Goal: Find specific page/section: Find specific page/section

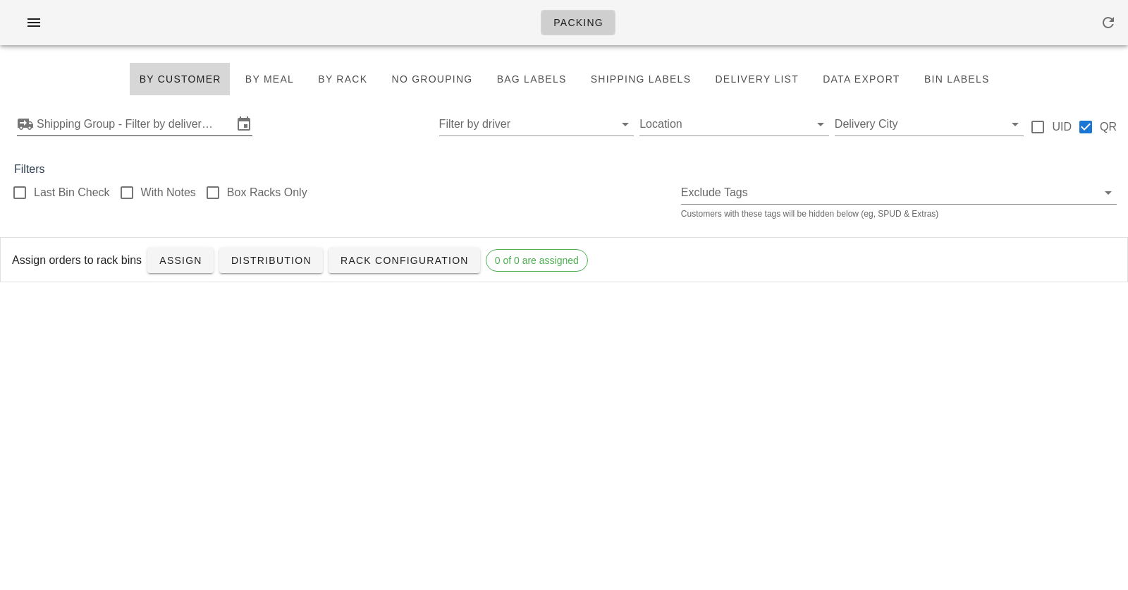
click at [30, 121] on icon at bounding box center [25, 124] width 17 height 17
click at [196, 118] on input "text" at bounding box center [135, 124] width 196 height 23
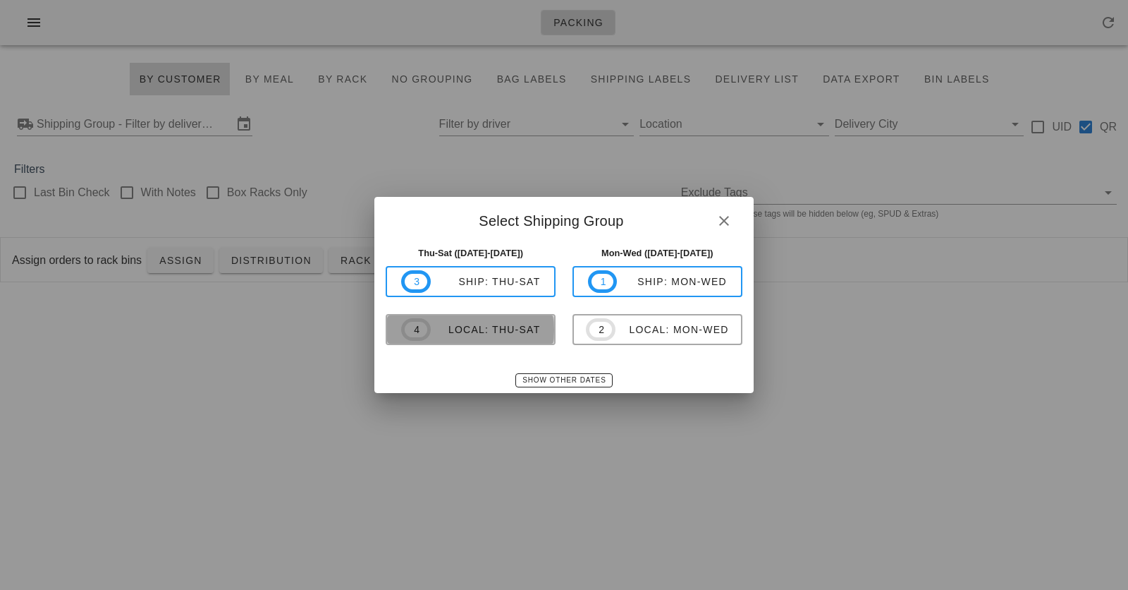
click at [504, 324] on div "local: Thu-Sat" at bounding box center [486, 329] width 110 height 11
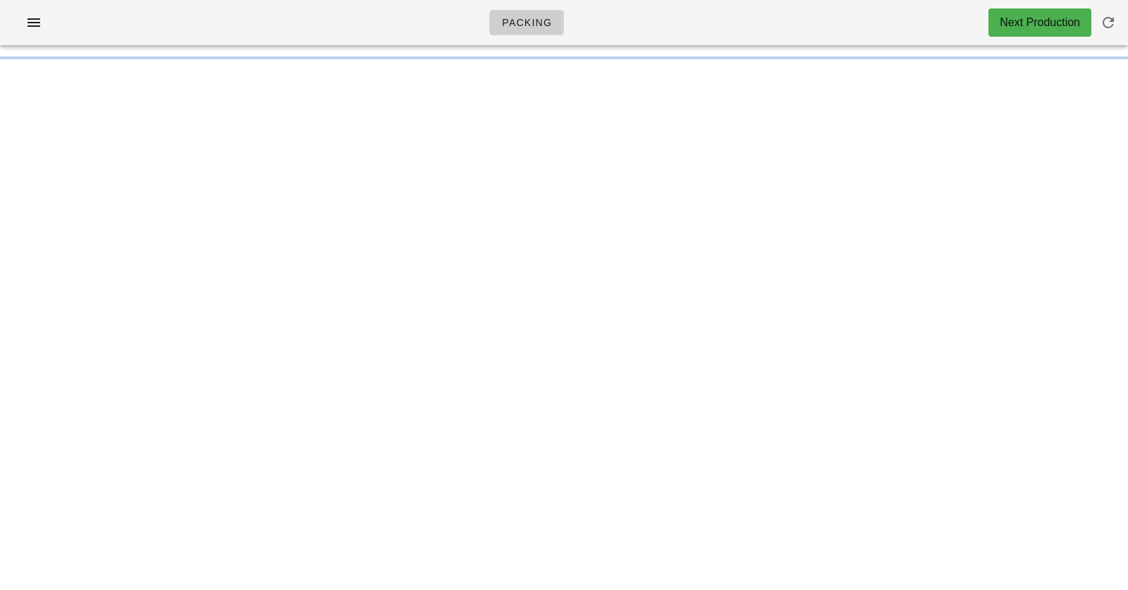
click at [293, 17] on div "Packing Next Production" at bounding box center [564, 22] width 1128 height 45
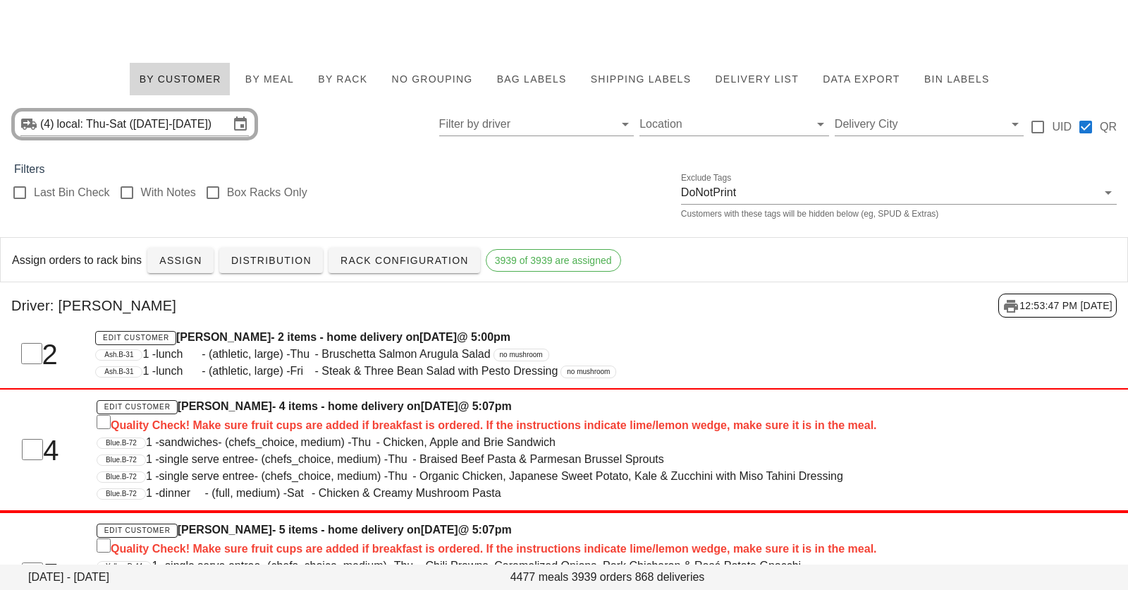
scroll to position [78, 0]
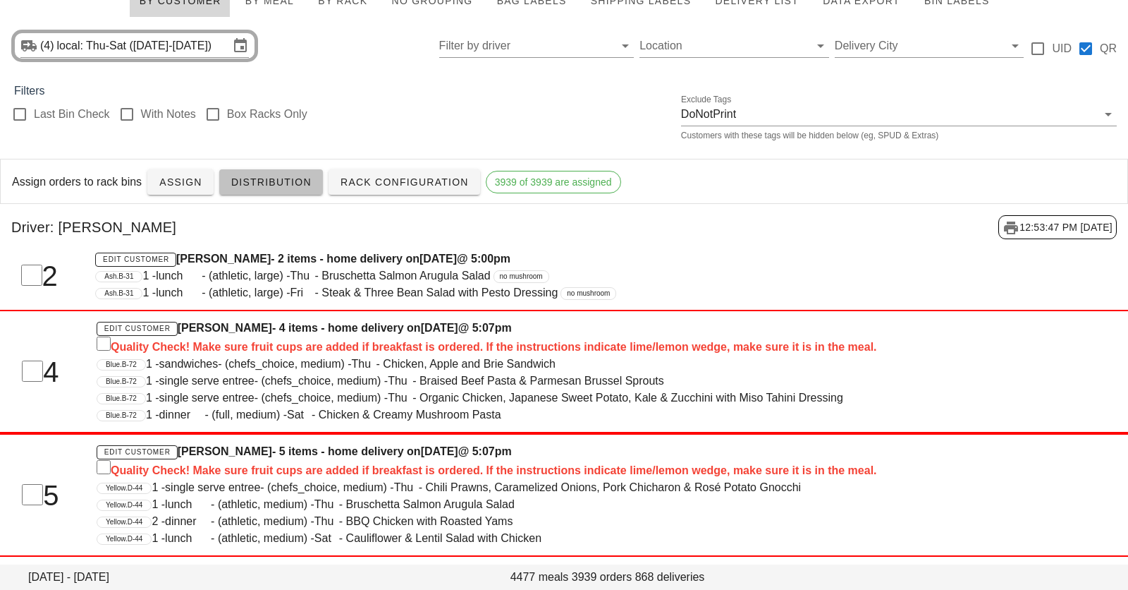
click at [296, 183] on span "Distribution" at bounding box center [271, 181] width 81 height 11
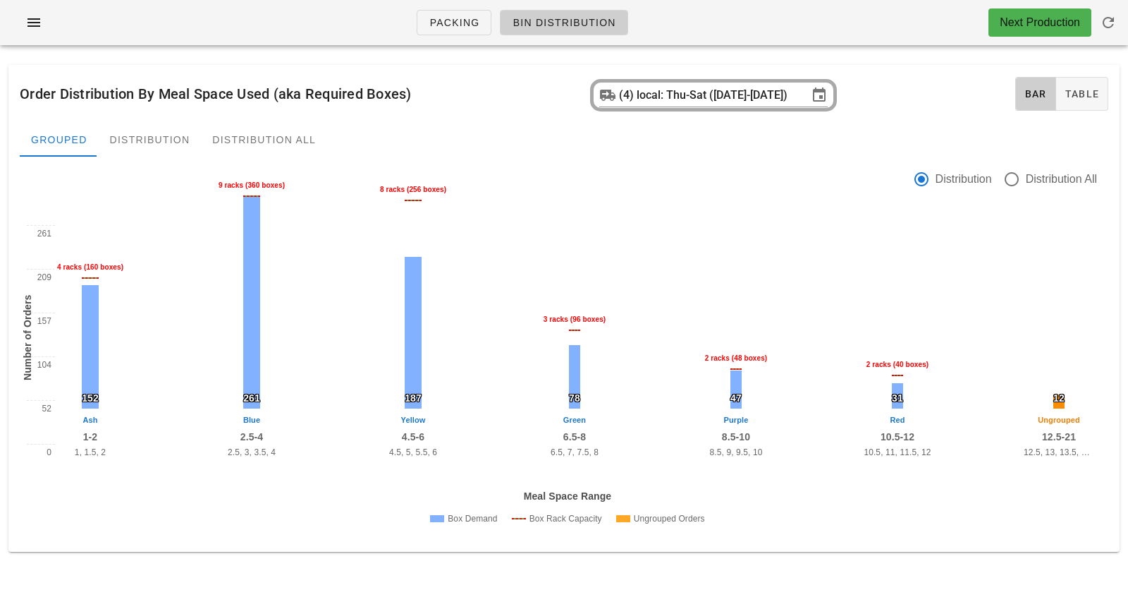
click at [451, 159] on div at bounding box center [458, 179] width 894 height 63
click at [130, 146] on div "Distribution" at bounding box center [150, 140] width 103 height 34
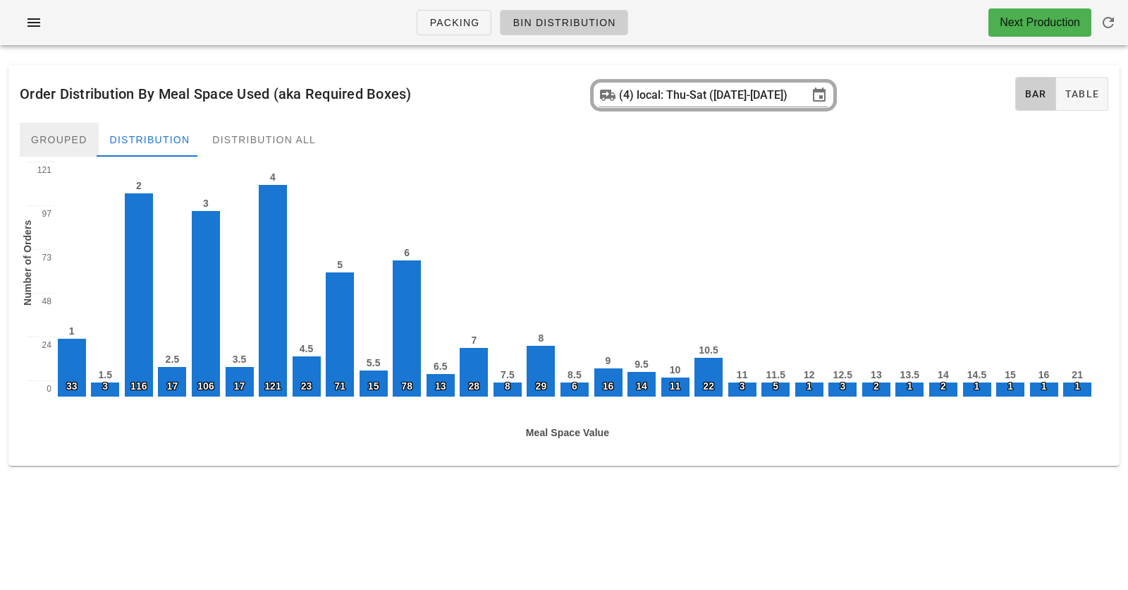
click at [47, 140] on div "Grouped" at bounding box center [59, 140] width 79 height 34
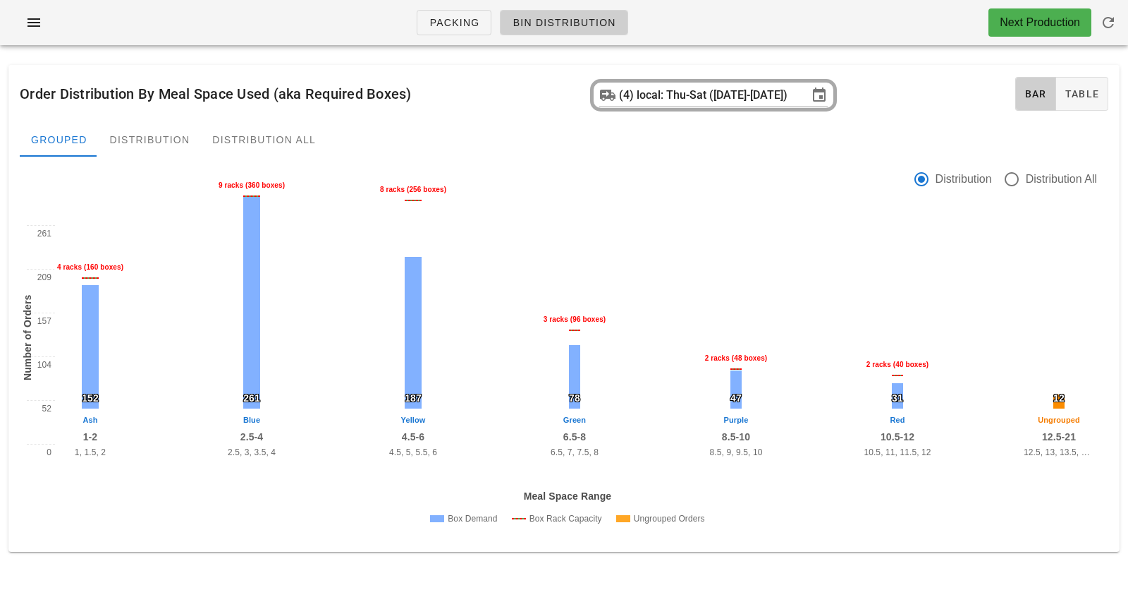
click at [290, 97] on div "Order Distribution By Meal Space Used (aka Required Boxes) (4) local: Thu-Sat (…" at bounding box center [563, 94] width 1111 height 58
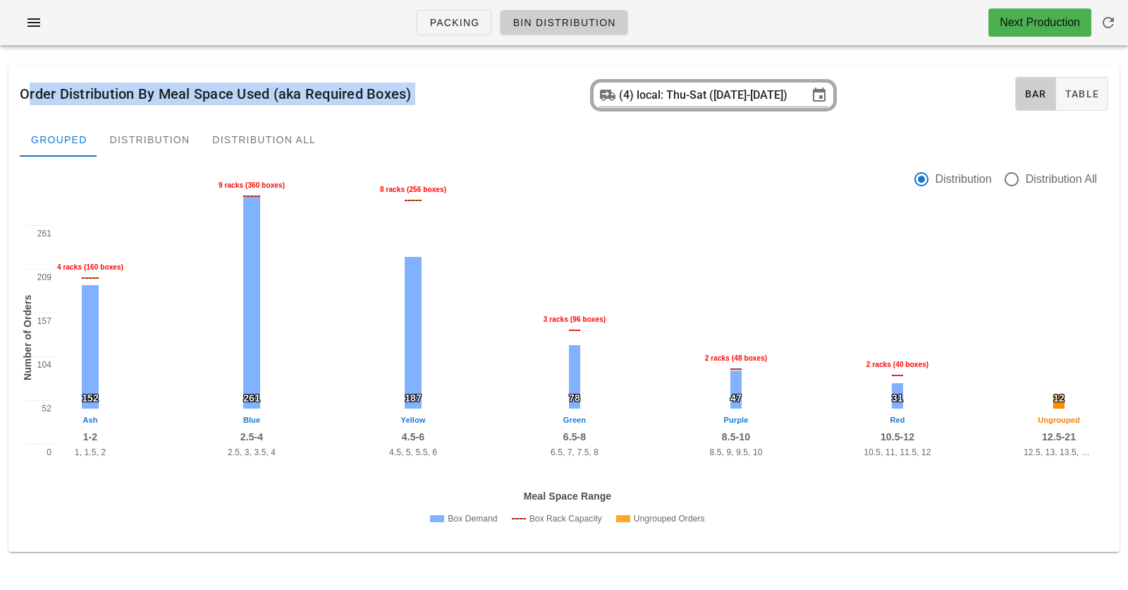
click at [290, 97] on div "Order Distribution By Meal Space Used (aka Required Boxes) (4) local: Thu-Sat (…" at bounding box center [563, 94] width 1111 height 58
